Goal: Information Seeking & Learning: Learn about a topic

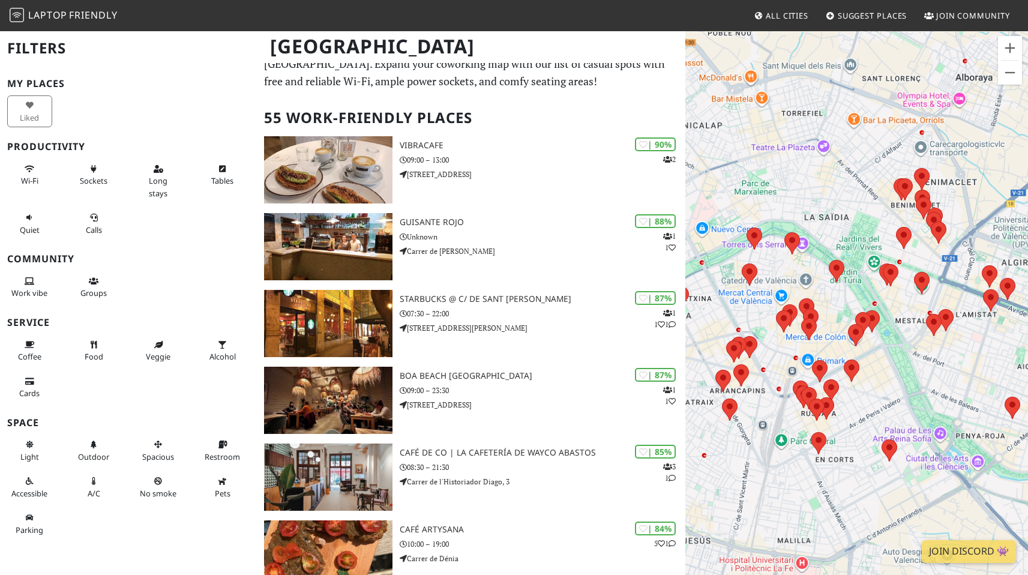
scroll to position [25, 0]
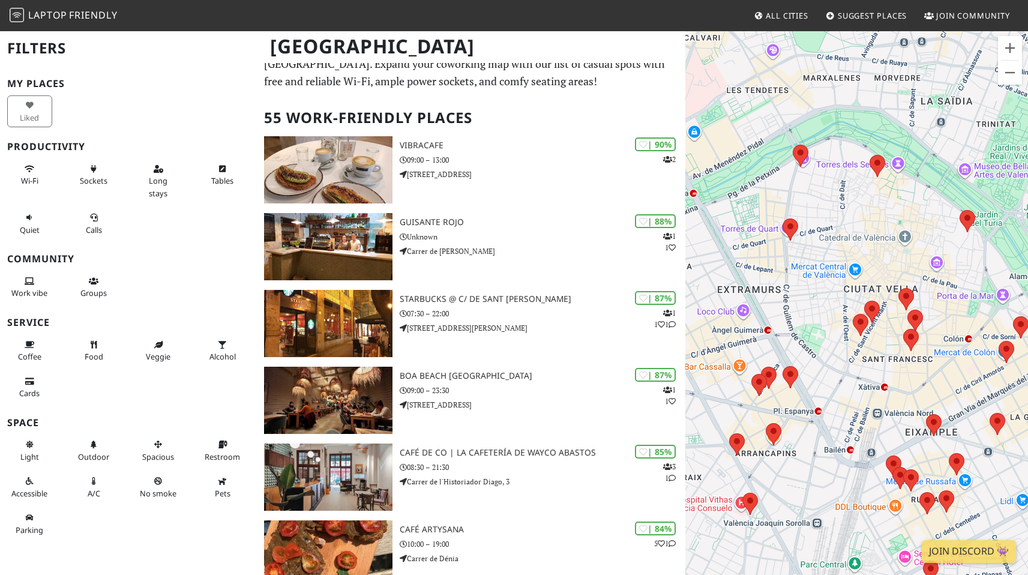
drag, startPoint x: 789, startPoint y: 299, endPoint x: 890, endPoint y: 252, distance: 111.2
click at [890, 252] on div "To navigate, press the arrow keys." at bounding box center [857, 317] width 343 height 575
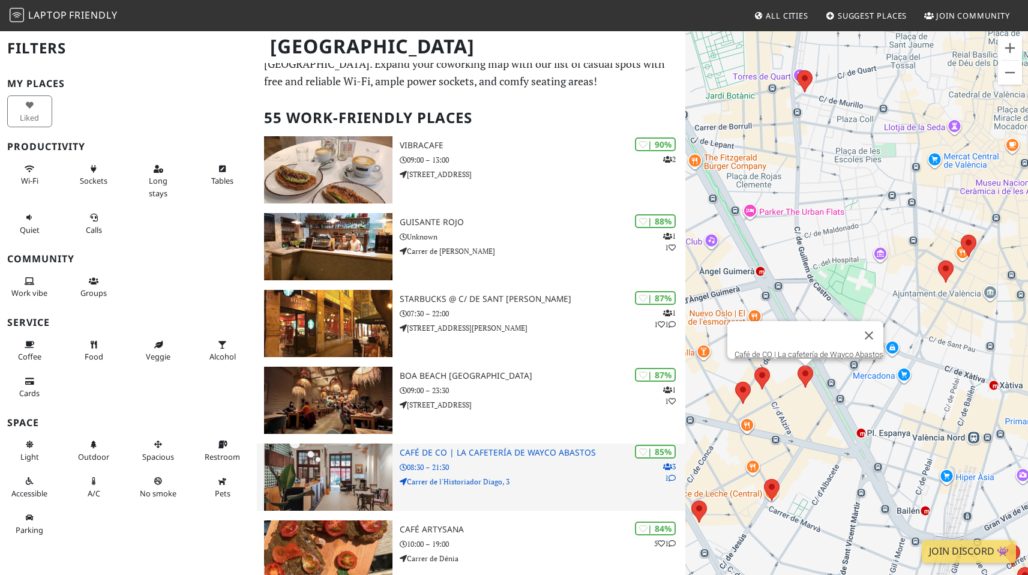
click at [508, 454] on h3 "Café de CO | La cafetería de Wayco Abastos" at bounding box center [543, 453] width 286 height 10
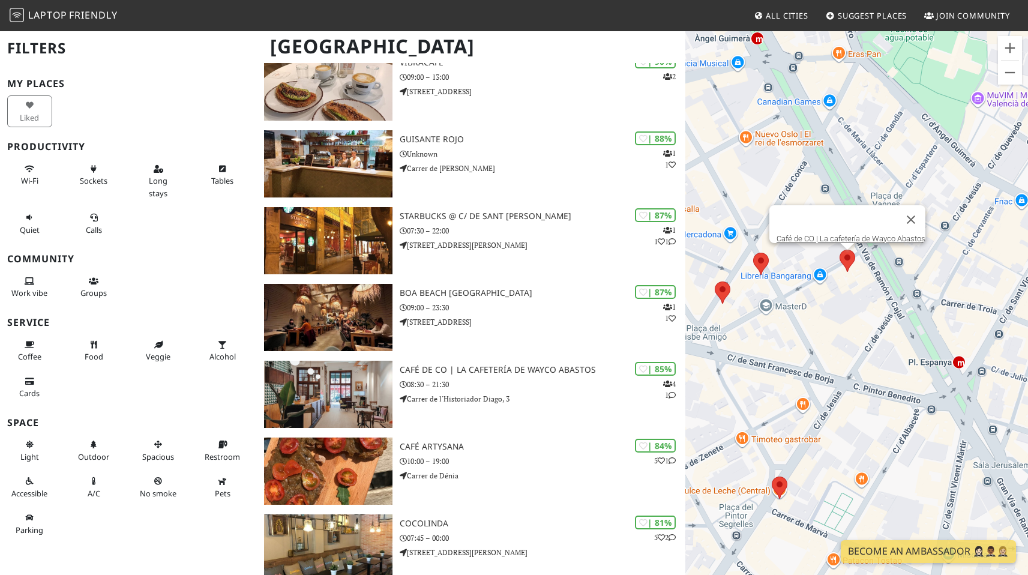
scroll to position [99, 0]
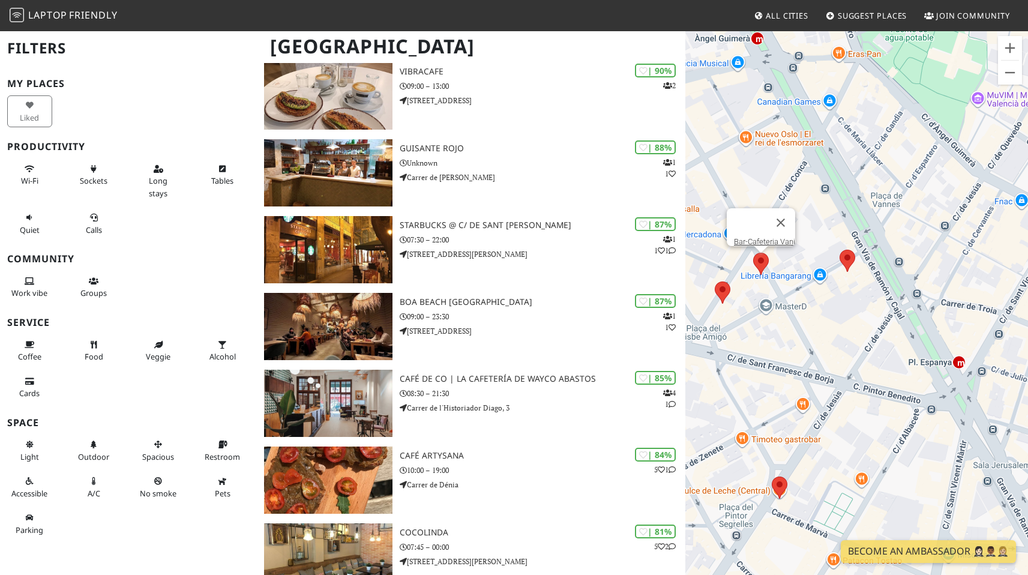
click at [753, 253] on area at bounding box center [753, 253] width 0 height 0
click at [765, 237] on link "Bar-Cafeteria Vani" at bounding box center [764, 241] width 61 height 9
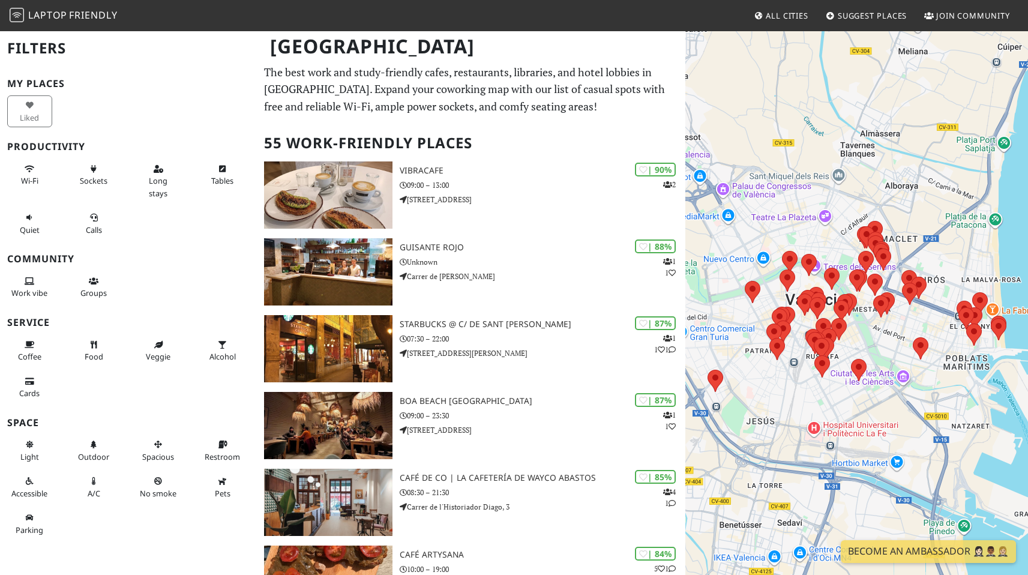
scroll to position [99, 0]
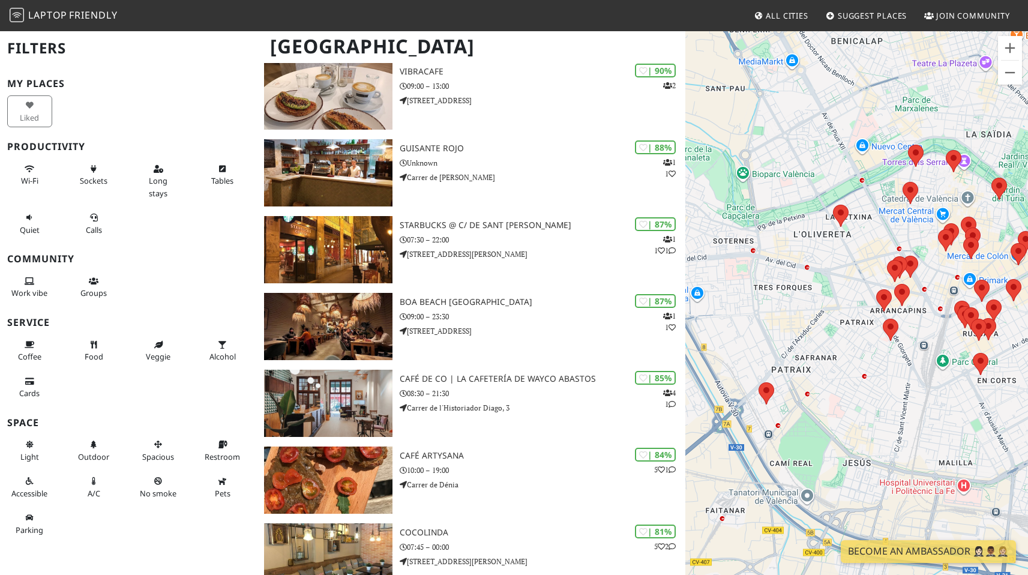
drag, startPoint x: 765, startPoint y: 340, endPoint x: 851, endPoint y: 331, distance: 86.3
click at [824, 324] on div "To navigate, press the arrow keys." at bounding box center [857, 317] width 343 height 575
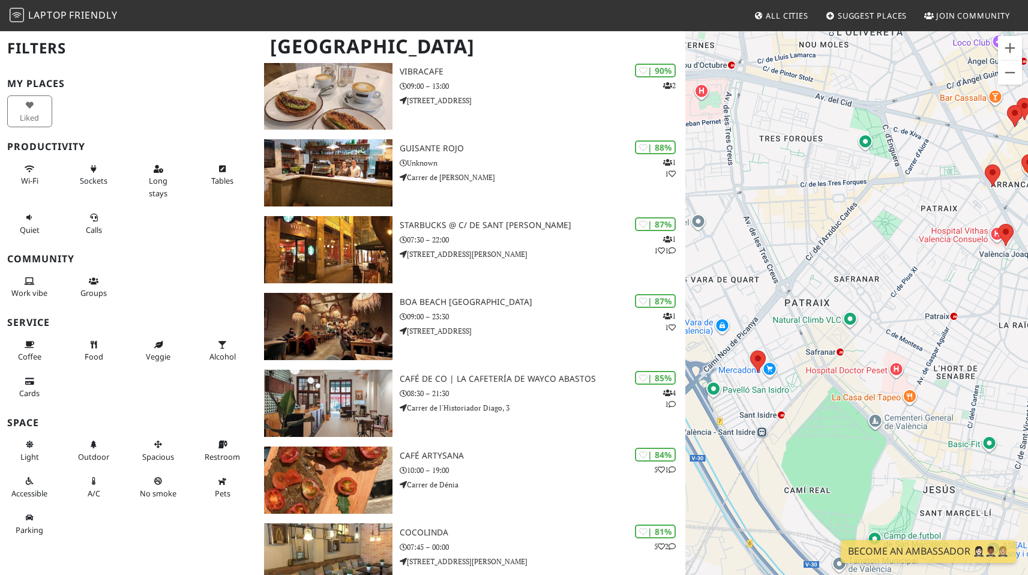
drag, startPoint x: 825, startPoint y: 373, endPoint x: 887, endPoint y: 291, distance: 102.9
click at [887, 291] on div "To navigate, press the arrow keys." at bounding box center [857, 317] width 343 height 575
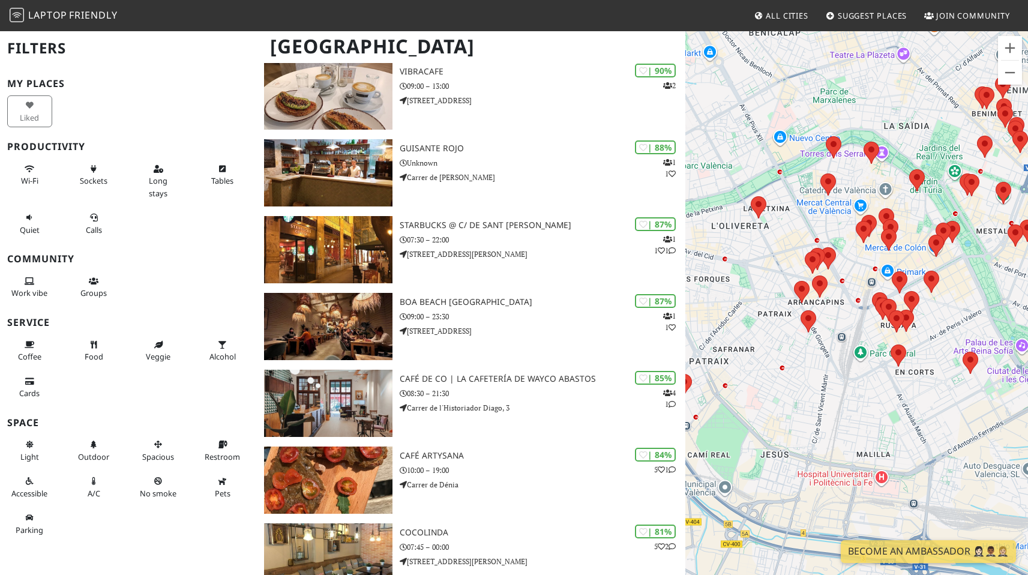
drag, startPoint x: 950, startPoint y: 321, endPoint x: 800, endPoint y: 376, distance: 159.9
click at [800, 376] on div "To navigate, press the arrow keys." at bounding box center [857, 317] width 343 height 575
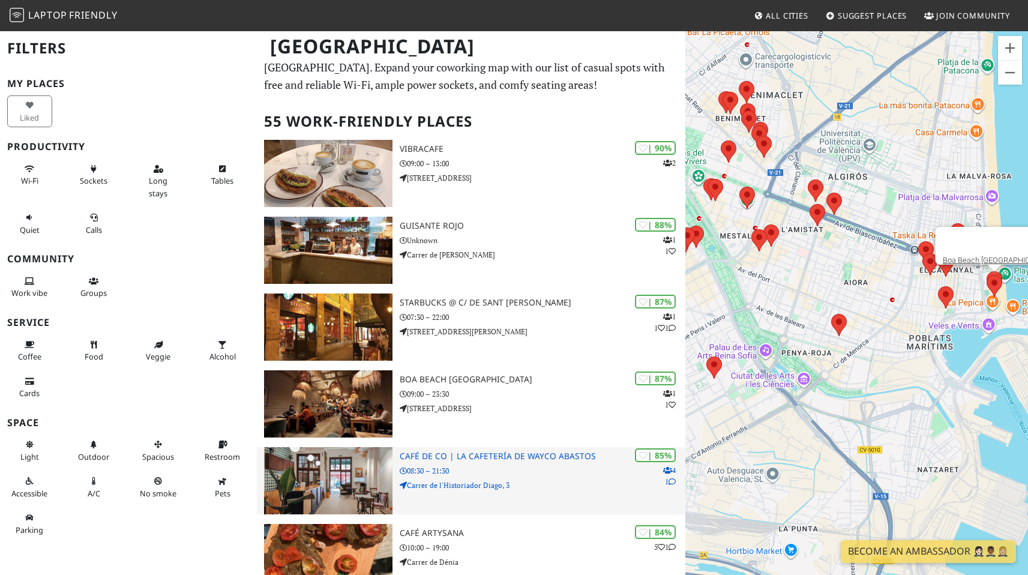
scroll to position [23, 0]
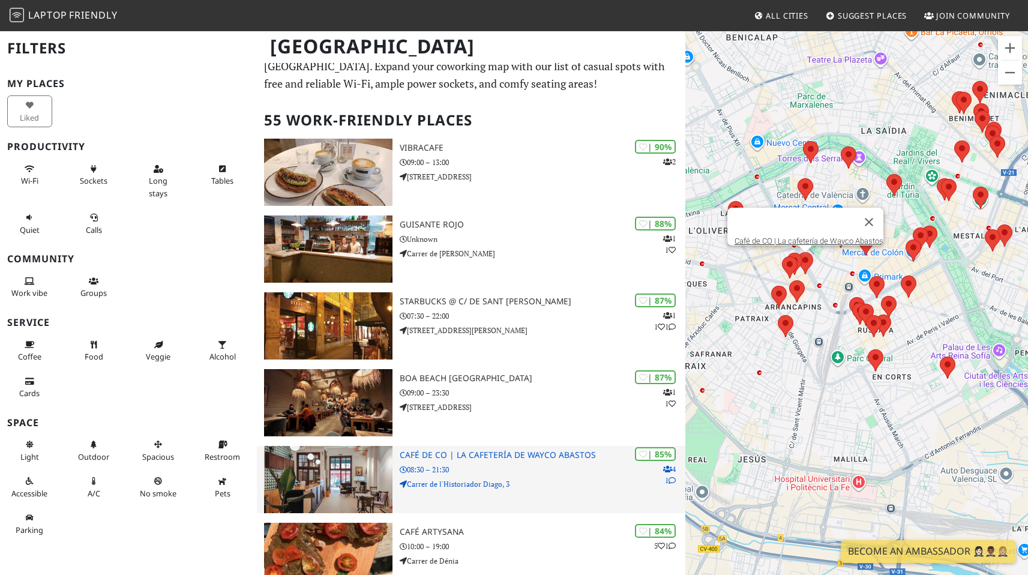
click at [492, 459] on h3 "Café de CO | La cafetería de Wayco Abastos" at bounding box center [543, 455] width 286 height 10
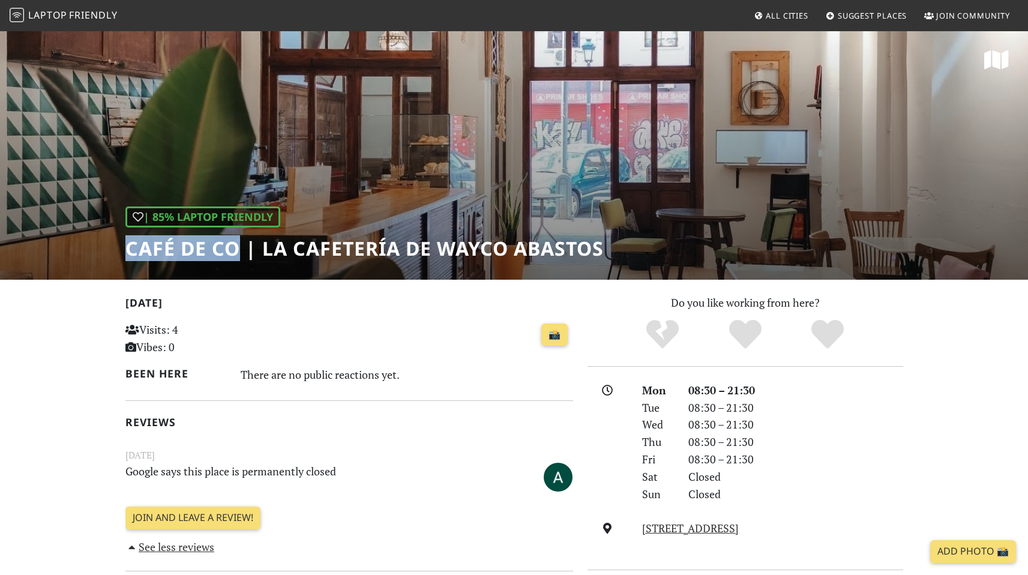
drag, startPoint x: 125, startPoint y: 249, endPoint x: 241, endPoint y: 252, distance: 115.9
click at [241, 252] on h1 "Café de CO | La cafetería de Wayco Abastos" at bounding box center [364, 248] width 478 height 23
copy h1 "Café de CO"
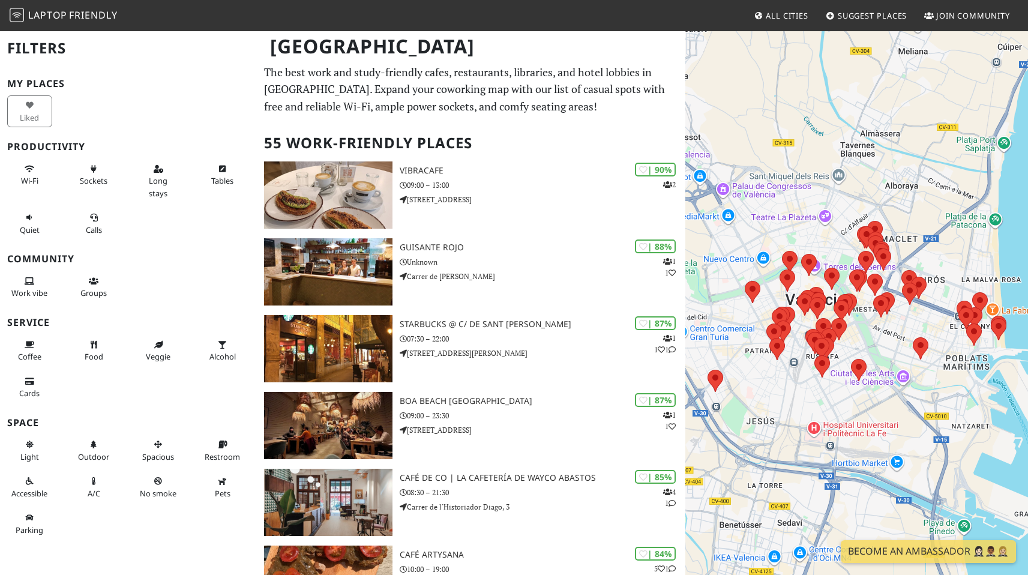
scroll to position [23, 0]
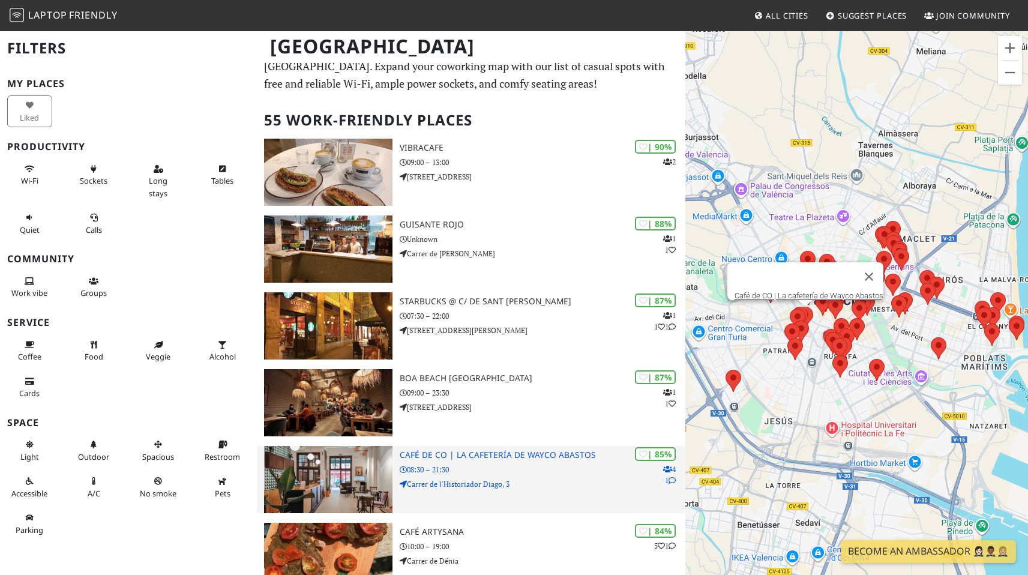
click at [406, 483] on icon at bounding box center [403, 484] width 7 height 7
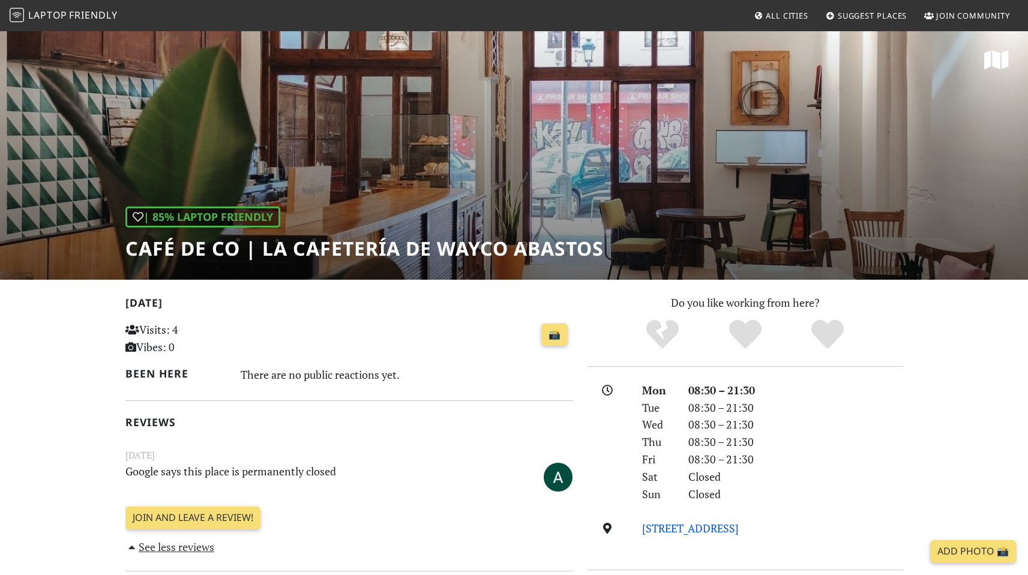
click at [739, 528] on link "Carrer de l'Historiador Diago, 3, 46007, Valencia" at bounding box center [690, 528] width 97 height 14
drag, startPoint x: 642, startPoint y: 527, endPoint x: 825, endPoint y: 532, distance: 183.8
click at [825, 532] on div "Carrer de l'Historiador Diago, 3, 46007, Valencia" at bounding box center [772, 528] width 275 height 17
copy link "Carrer de l'Historiador Diago, 3, 46007"
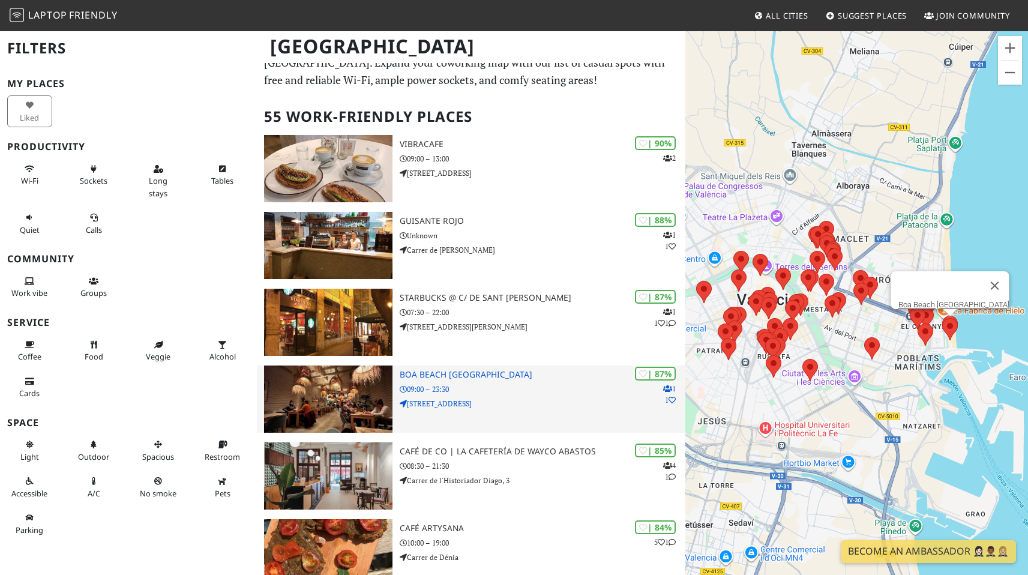
scroll to position [40, 0]
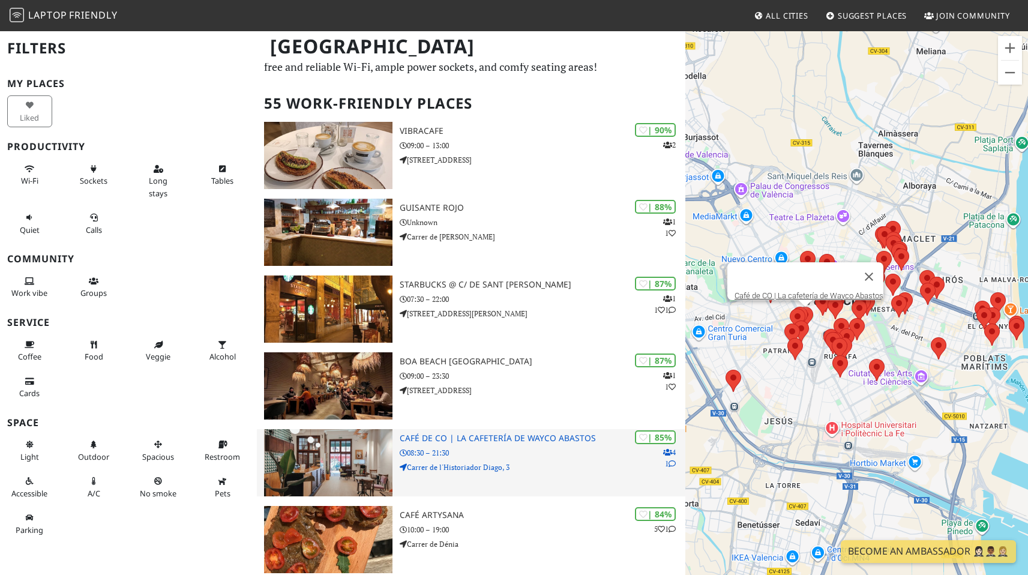
click at [552, 439] on h3 "Café de CO | La cafetería de Wayco Abastos" at bounding box center [543, 438] width 286 height 10
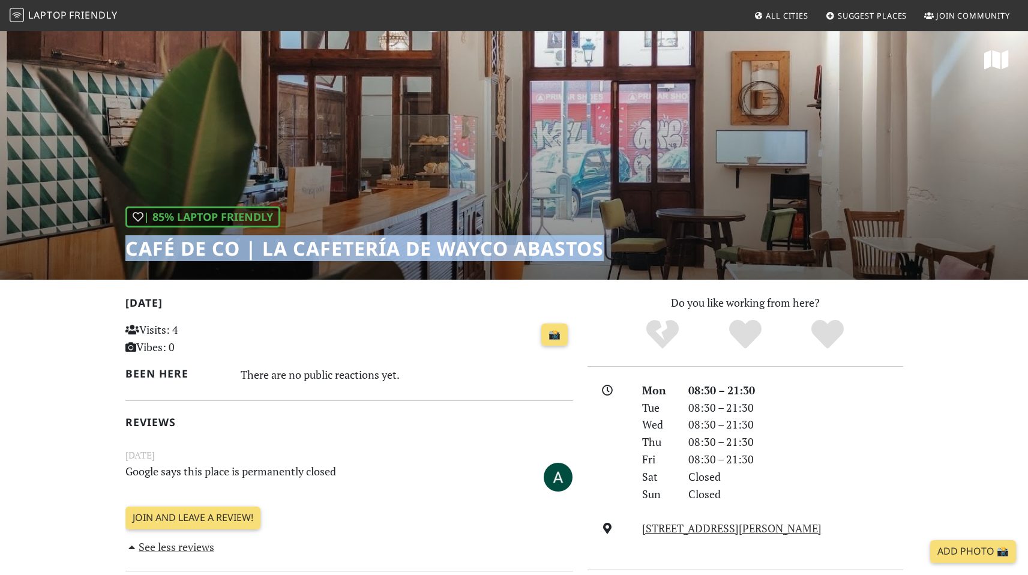
drag, startPoint x: 571, startPoint y: 249, endPoint x: 118, endPoint y: 259, distance: 452.8
click at [118, 259] on div "| 85% Laptop Friendly Café de CO | La cafetería de Wayco Abastos" at bounding box center [514, 155] width 1028 height 250
copy h1 "Café de CO | La cafetería de Wayco Abastos"
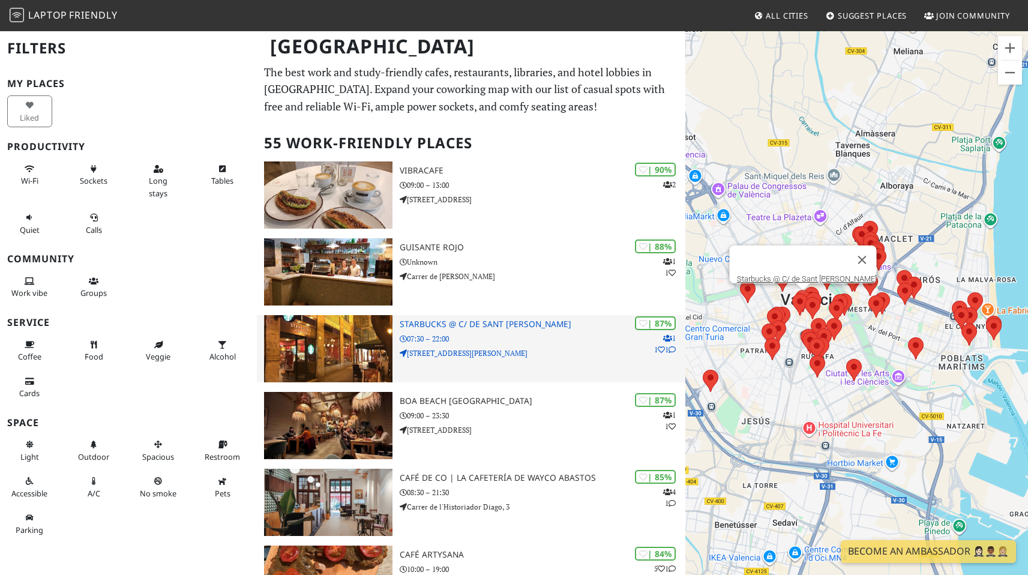
click at [471, 324] on h3 "Starbucks @ C/ de Sant Vicent Màrtir" at bounding box center [543, 324] width 286 height 10
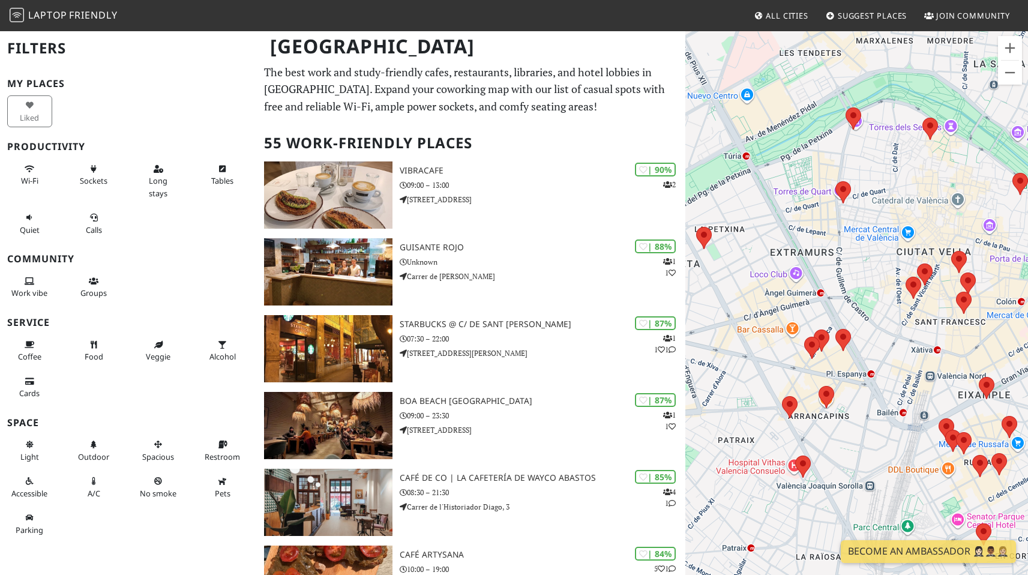
drag, startPoint x: 799, startPoint y: 323, endPoint x: 837, endPoint y: 429, distance: 113.0
click at [837, 429] on div "To navigate, press the arrow keys." at bounding box center [857, 317] width 343 height 575
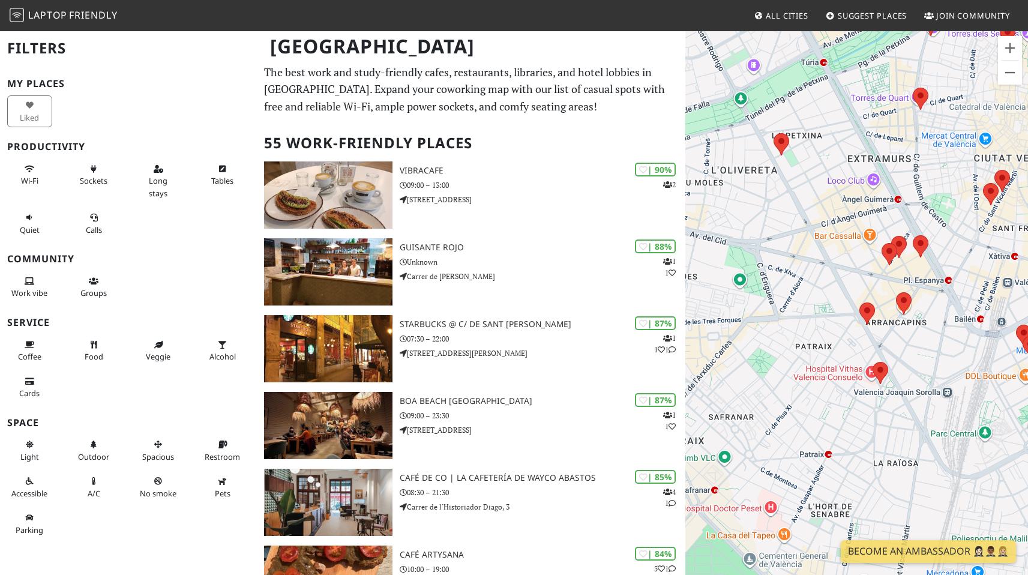
drag, startPoint x: 765, startPoint y: 382, endPoint x: 837, endPoint y: 255, distance: 146.5
click at [837, 255] on div "To navigate, press the arrow keys." at bounding box center [857, 317] width 343 height 575
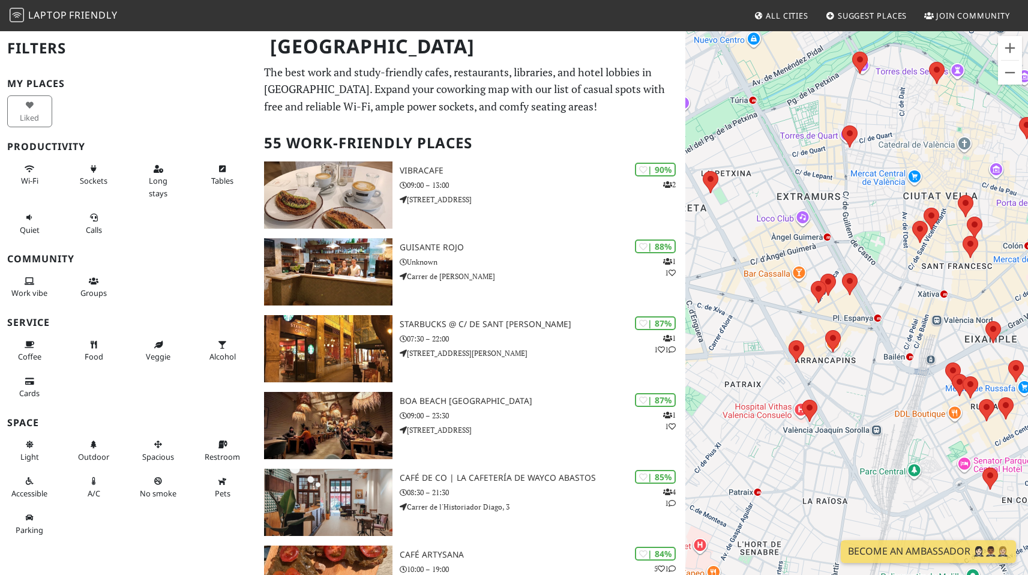
drag, startPoint x: 867, startPoint y: 391, endPoint x: 802, endPoint y: 463, distance: 96.9
click at [802, 463] on div "To navigate, press the arrow keys." at bounding box center [857, 317] width 343 height 575
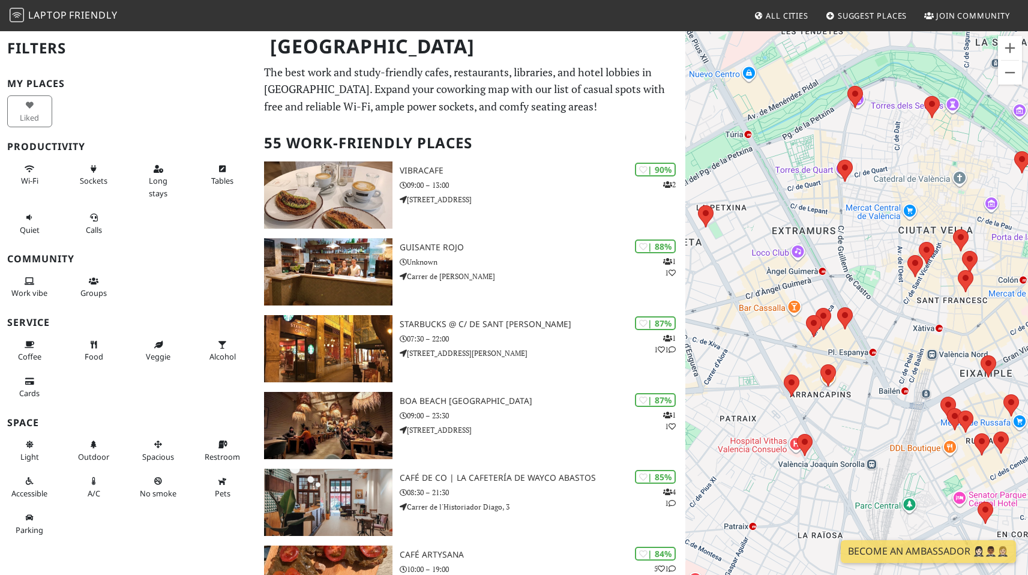
drag, startPoint x: 887, startPoint y: 385, endPoint x: 865, endPoint y: 453, distance: 71.2
click at [865, 453] on div "To navigate, press the arrow keys." at bounding box center [857, 317] width 343 height 575
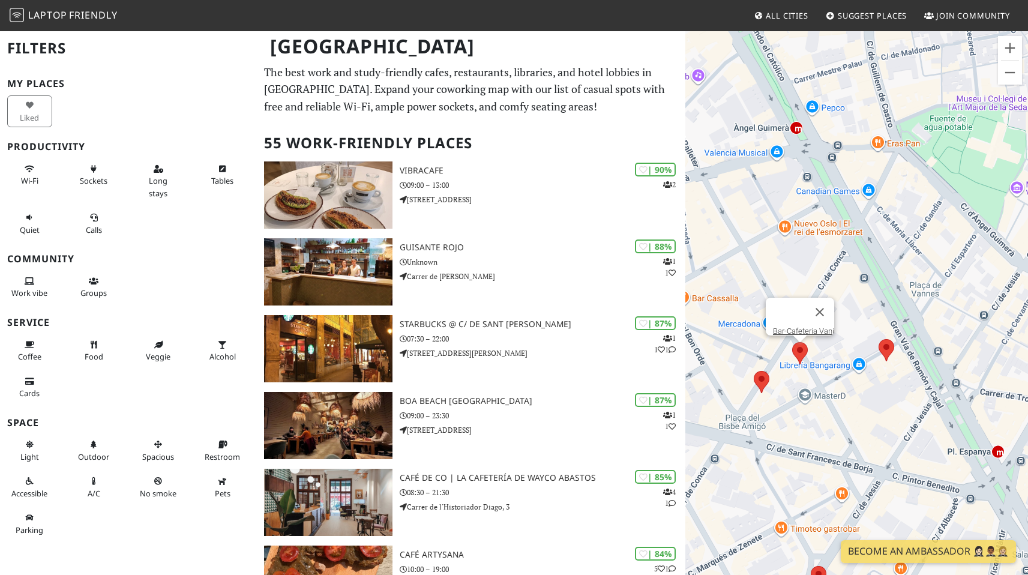
click at [792, 342] on area at bounding box center [792, 342] width 0 height 0
click at [797, 327] on link "Bar-Cafeteria Vani" at bounding box center [803, 331] width 61 height 9
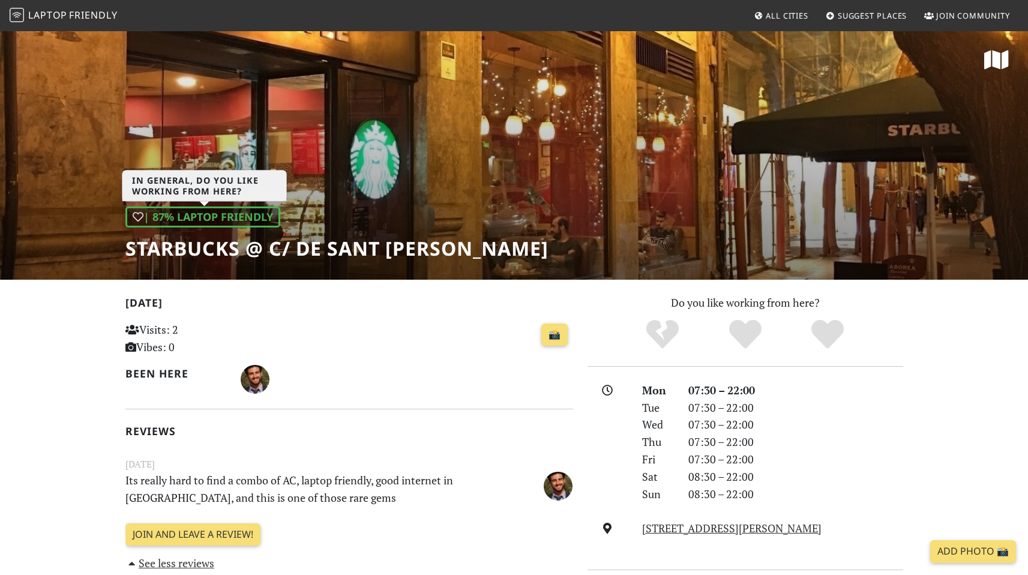
click at [271, 219] on div "| 87% Laptop Friendly" at bounding box center [202, 217] width 155 height 21
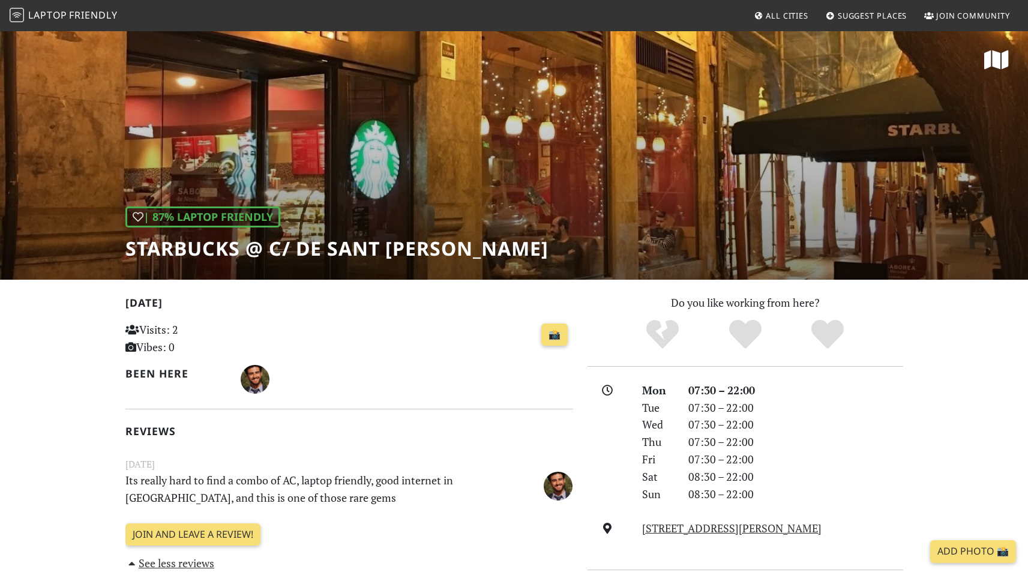
click at [475, 132] on div "| 87% Laptop Friendly Starbucks @ C/ de Sant Vicent Màrtir" at bounding box center [514, 155] width 1028 height 250
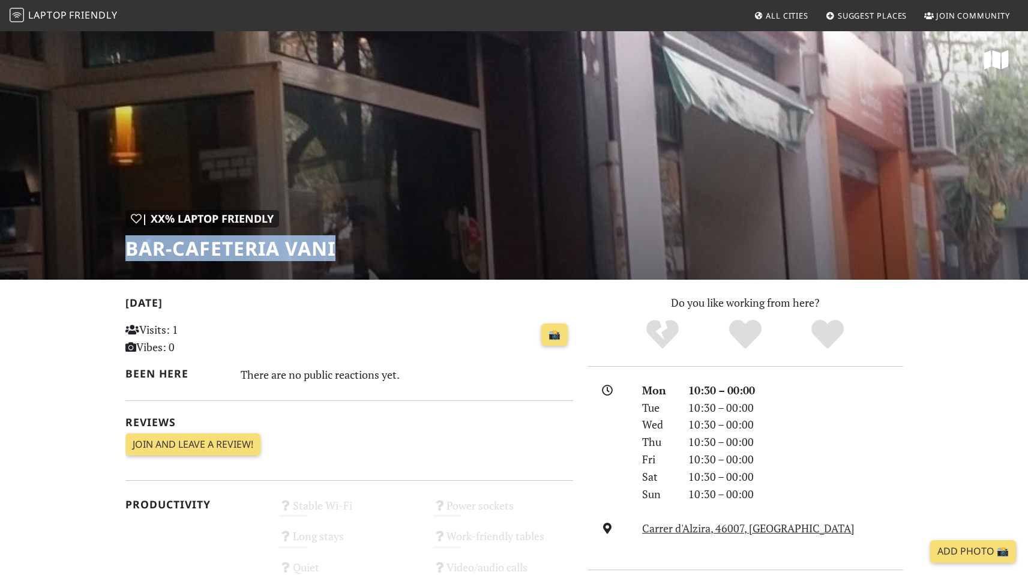
drag, startPoint x: 351, startPoint y: 252, endPoint x: 56, endPoint y: 241, distance: 295.6
click at [56, 241] on div "| XX% Laptop Friendly Bar-Cafeteria Vani" at bounding box center [514, 155] width 1028 height 250
copy h1 "Bar-Cafeteria Vani"
